Goal: Browse casually: Explore the website without a specific task or goal

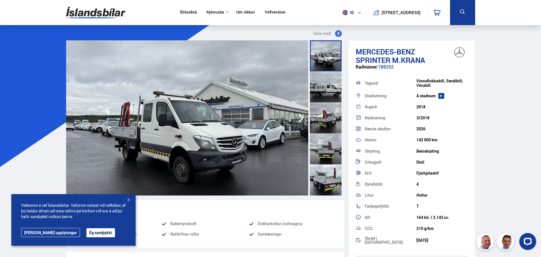
click at [86, 233] on button "Ég samþykki" at bounding box center [100, 233] width 29 height 9
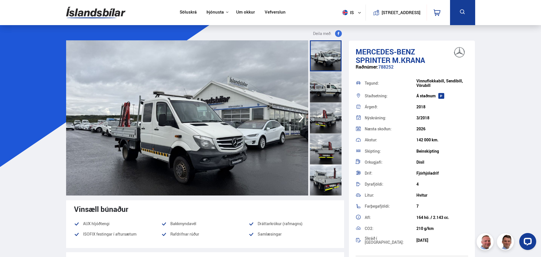
click at [300, 120] on icon "button" at bounding box center [301, 118] width 11 height 14
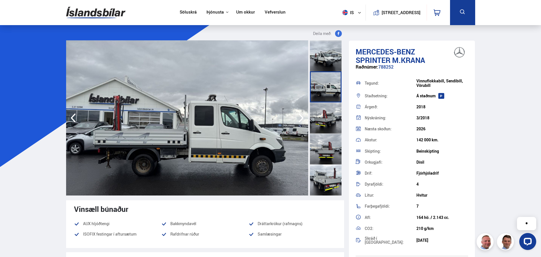
click at [300, 120] on icon "button" at bounding box center [301, 118] width 11 height 14
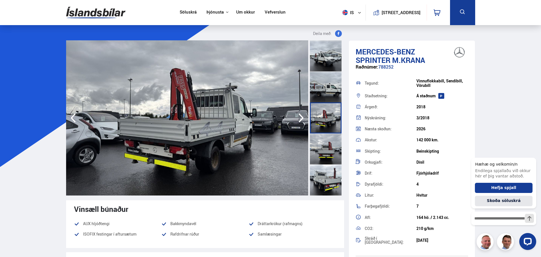
click at [300, 120] on icon "button" at bounding box center [301, 118] width 11 height 14
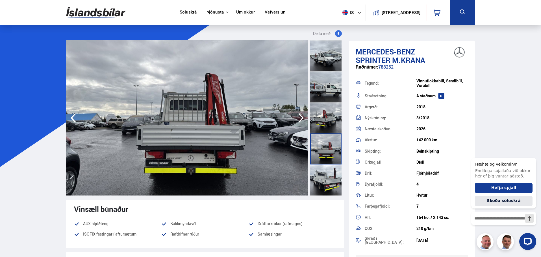
click at [300, 120] on icon "button" at bounding box center [301, 118] width 11 height 14
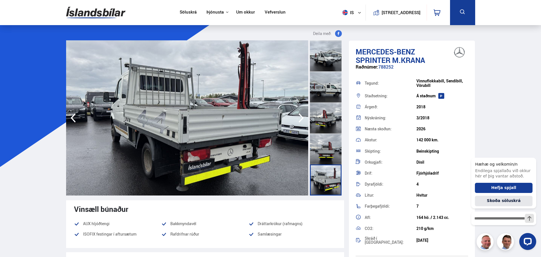
click at [300, 120] on icon "button" at bounding box center [301, 118] width 11 height 14
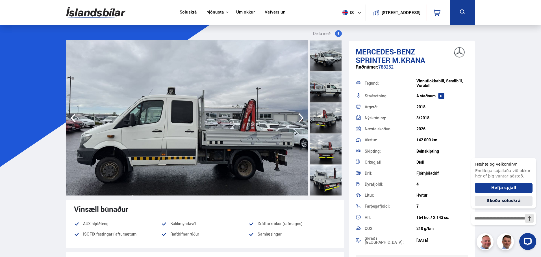
click at [300, 120] on icon "button" at bounding box center [301, 118] width 11 height 14
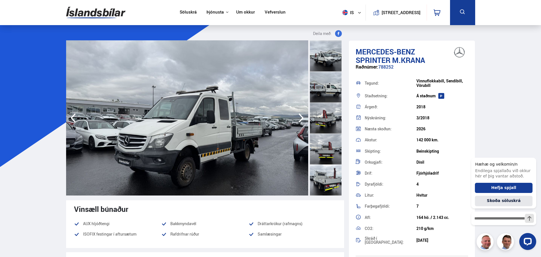
click at [300, 120] on icon "button" at bounding box center [301, 118] width 11 height 14
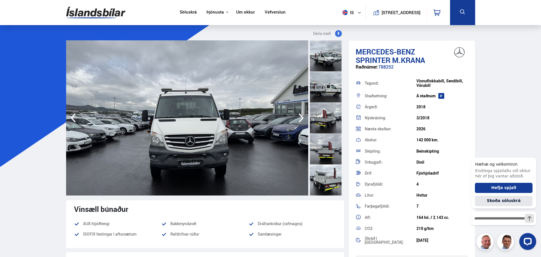
click at [300, 120] on icon "button" at bounding box center [301, 118] width 11 height 14
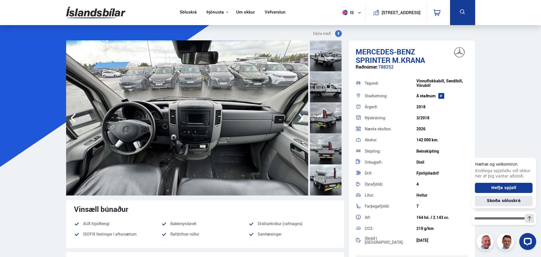
click at [300, 120] on icon "button" at bounding box center [301, 118] width 11 height 14
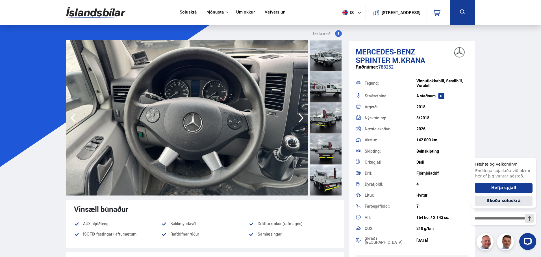
click at [300, 120] on icon "button" at bounding box center [301, 118] width 11 height 14
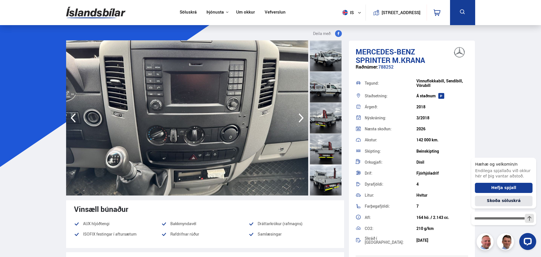
click at [300, 120] on icon "button" at bounding box center [301, 118] width 11 height 14
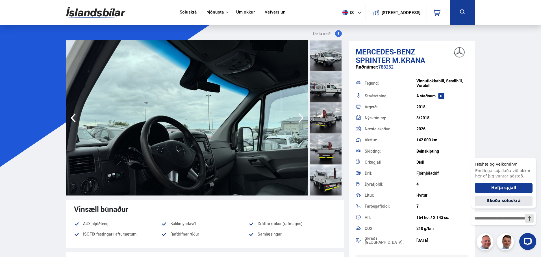
click at [300, 120] on icon "button" at bounding box center [301, 118] width 11 height 14
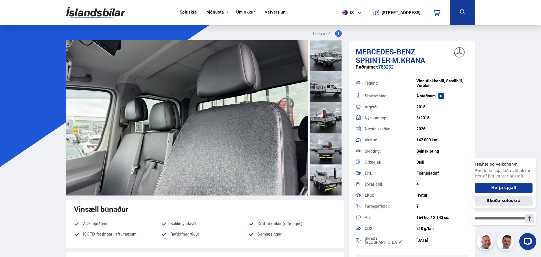
click at [302, 121] on icon "button" at bounding box center [301, 118] width 11 height 14
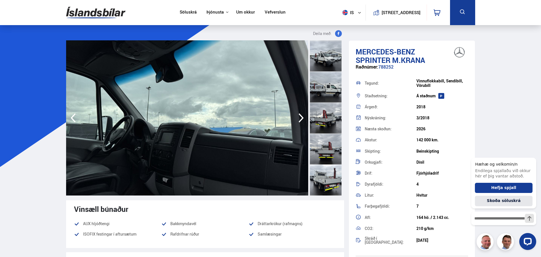
click at [302, 121] on icon "button" at bounding box center [301, 118] width 11 height 14
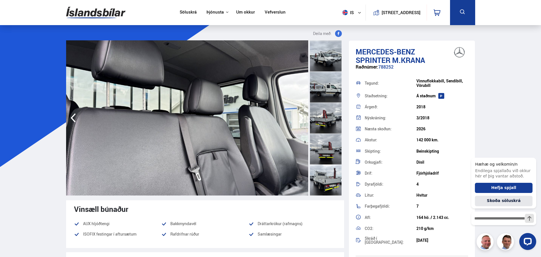
click at [302, 121] on icon "button" at bounding box center [301, 118] width 11 height 14
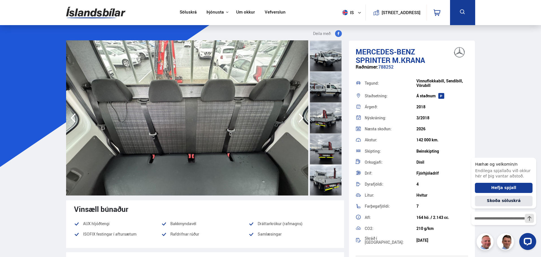
click at [302, 121] on icon "button" at bounding box center [301, 118] width 11 height 14
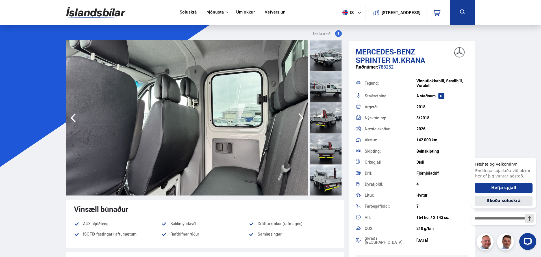
click at [302, 121] on icon "button" at bounding box center [301, 118] width 11 height 14
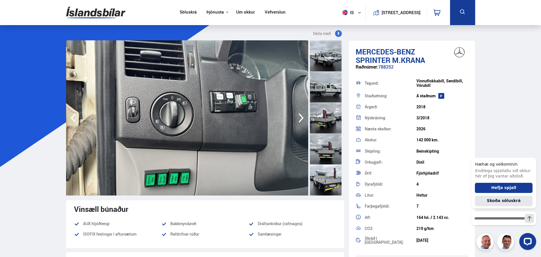
click at [302, 121] on icon "button" at bounding box center [301, 118] width 11 height 14
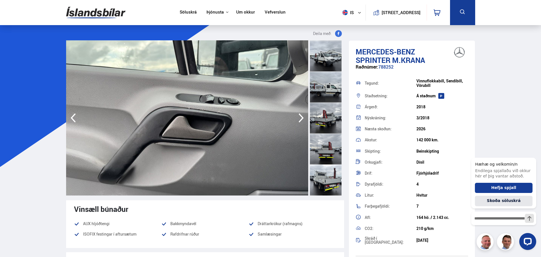
click at [302, 121] on icon "button" at bounding box center [301, 118] width 11 height 14
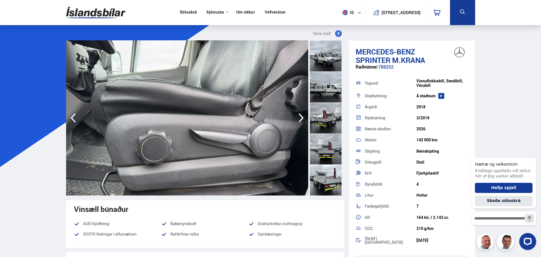
click at [301, 117] on icon "button" at bounding box center [301, 118] width 5 height 9
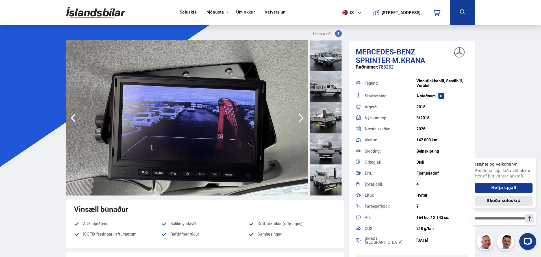
click at [301, 118] on icon "button" at bounding box center [301, 118] width 11 height 14
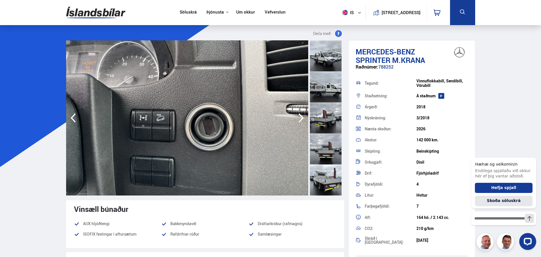
click at [301, 118] on icon "button" at bounding box center [301, 118] width 11 height 14
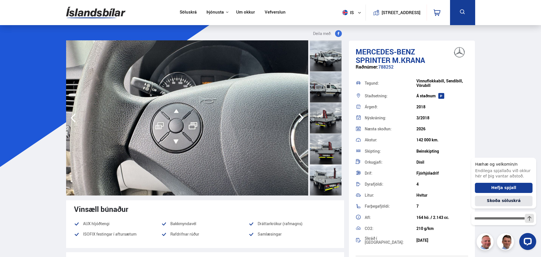
click at [301, 118] on icon "button" at bounding box center [301, 118] width 11 height 14
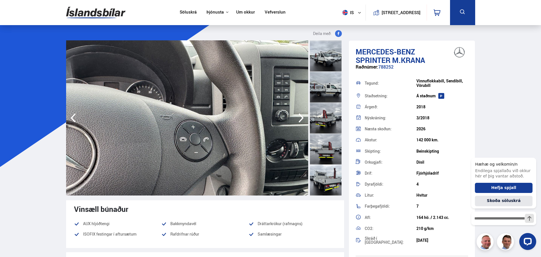
click at [301, 118] on icon "button" at bounding box center [301, 118] width 11 height 14
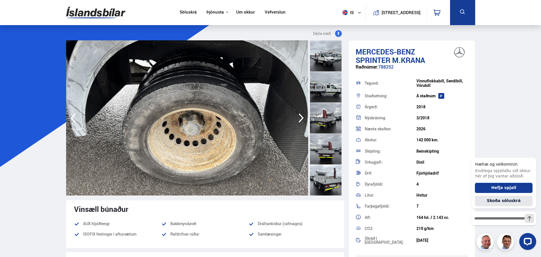
click at [301, 118] on icon "button" at bounding box center [301, 118] width 11 height 14
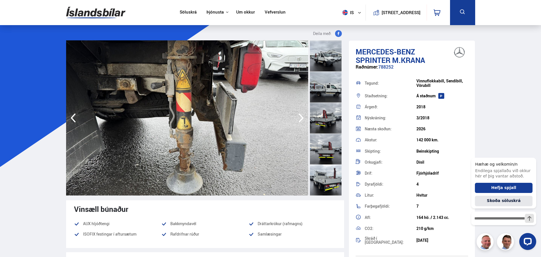
click at [301, 118] on icon "button" at bounding box center [301, 118] width 11 height 14
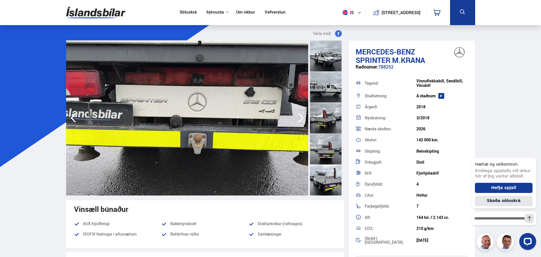
click at [301, 118] on icon "button" at bounding box center [301, 118] width 11 height 14
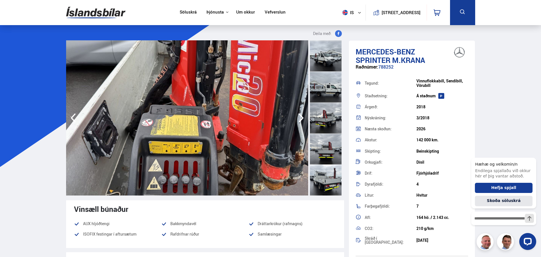
click at [301, 118] on icon "button" at bounding box center [301, 118] width 11 height 14
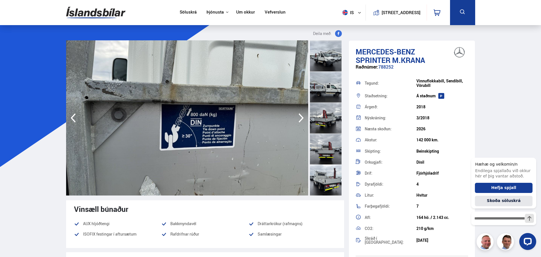
click at [301, 118] on icon "button" at bounding box center [301, 118] width 11 height 14
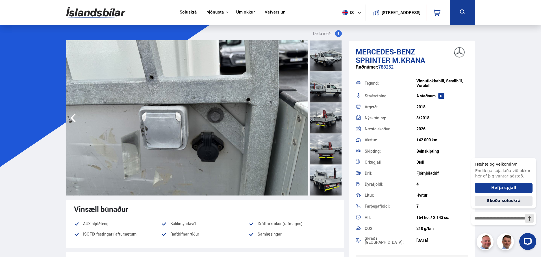
click at [327, 56] on div at bounding box center [326, 55] width 32 height 31
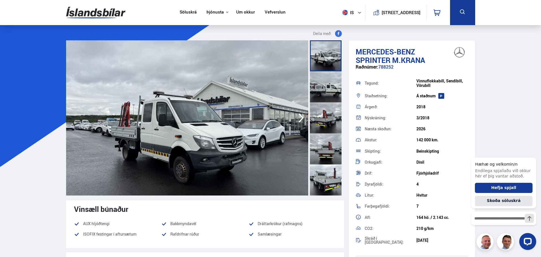
click at [299, 118] on icon "button" at bounding box center [301, 118] width 11 height 14
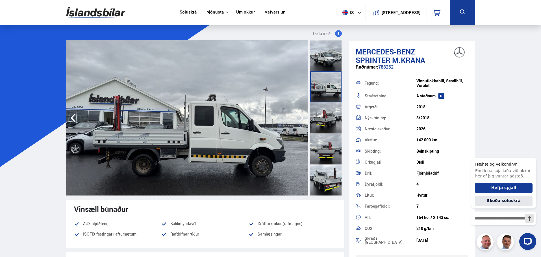
click at [299, 118] on icon "button" at bounding box center [301, 118] width 11 height 14
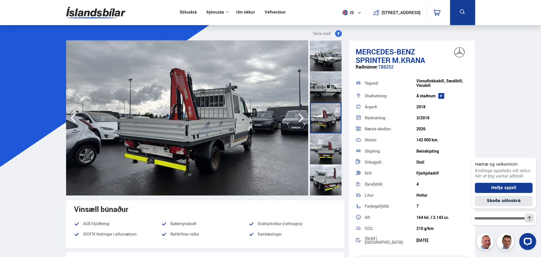
click at [299, 118] on icon "button" at bounding box center [301, 118] width 11 height 14
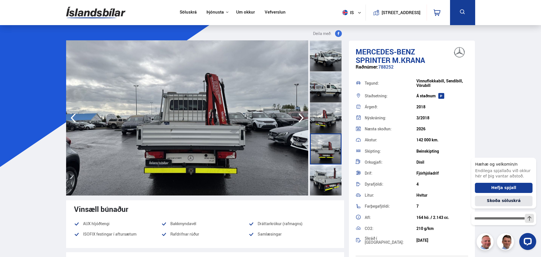
click at [299, 118] on icon "button" at bounding box center [301, 118] width 11 height 14
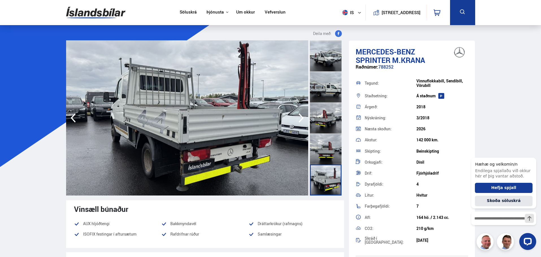
click at [299, 118] on icon "button" at bounding box center [301, 118] width 11 height 14
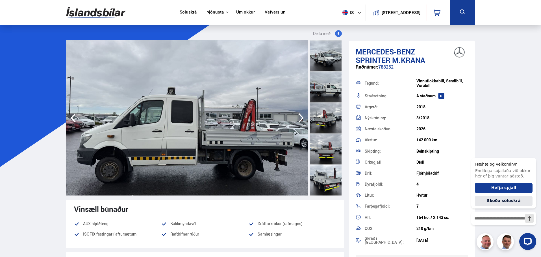
click at [299, 118] on icon "button" at bounding box center [301, 118] width 11 height 14
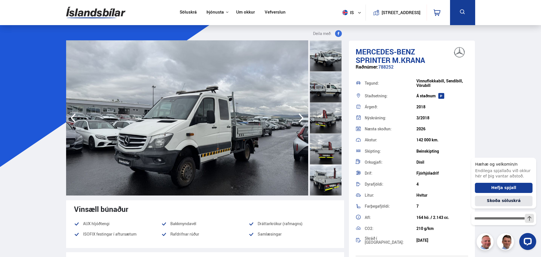
click at [299, 118] on icon "button" at bounding box center [301, 118] width 11 height 14
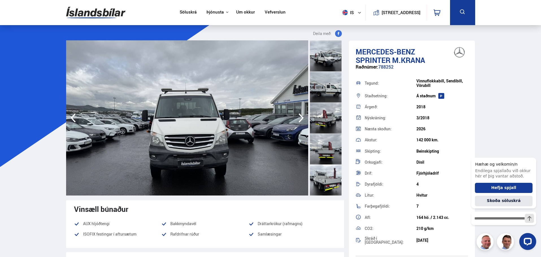
click at [299, 118] on icon "button" at bounding box center [301, 118] width 11 height 14
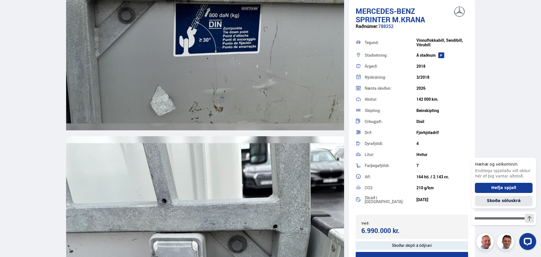
scroll to position [6752, 0]
